Goal: Task Accomplishment & Management: Use online tool/utility

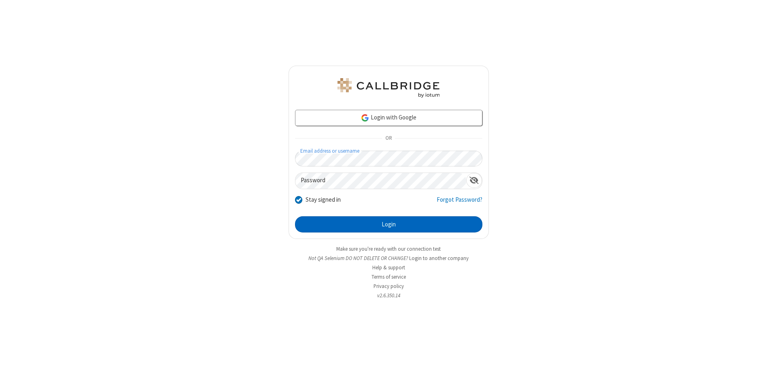
click at [389, 224] on button "Login" at bounding box center [388, 224] width 187 height 16
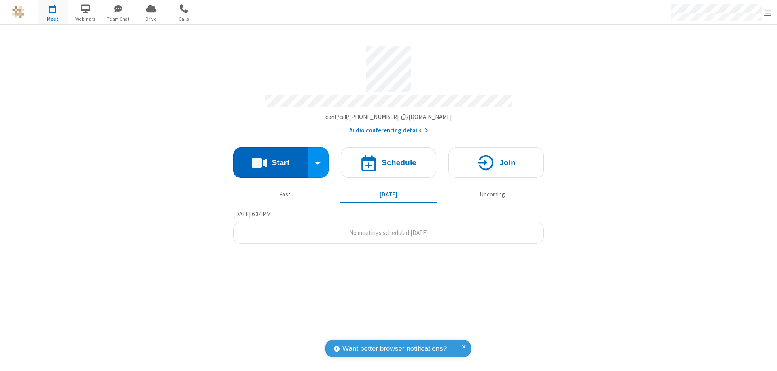
click at [270, 159] on button "Start" at bounding box center [270, 162] width 75 height 30
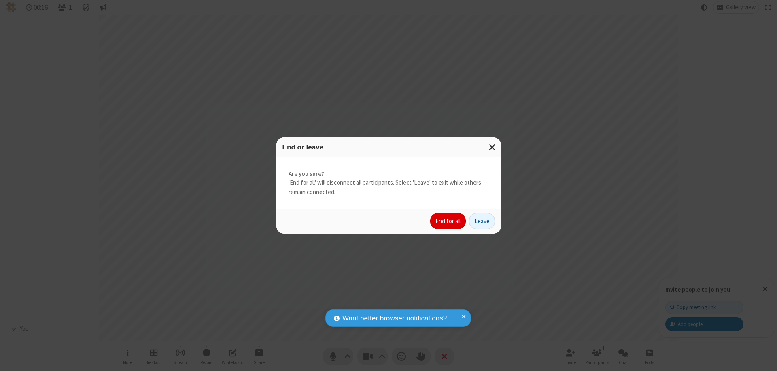
click at [449, 221] on button "End for all" at bounding box center [448, 221] width 36 height 16
